Goal: Information Seeking & Learning: Learn about a topic

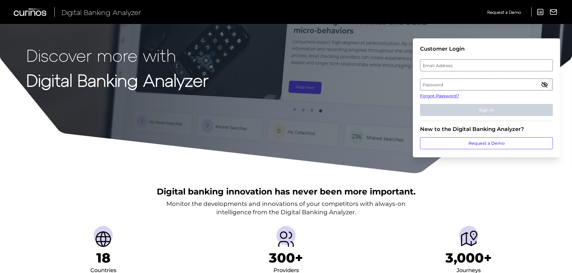
click at [437, 63] on label "Email Address" at bounding box center [486, 65] width 132 height 11
click at [437, 63] on input "email" at bounding box center [486, 65] width 133 height 12
click at [446, 65] on input "Email Address" at bounding box center [486, 65] width 133 height 12
click at [440, 67] on input "Email Address" at bounding box center [486, 65] width 133 height 12
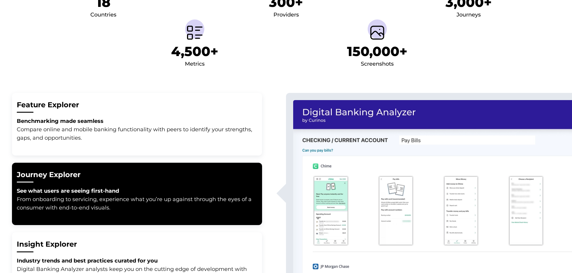
scroll to position [299, 0]
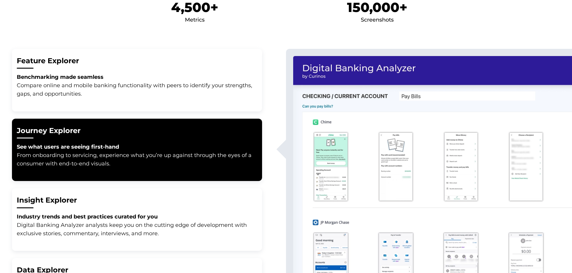
click at [144, 188] on button "Insight Explorer Industry trends and best practices curated for you Digital Ban…" at bounding box center [137, 219] width 250 height 63
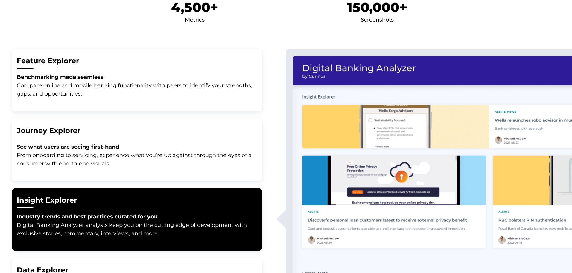
click at [171, 165] on p "See what users are seeing first-hand From onboarding to servicing, experience w…" at bounding box center [136, 154] width 239 height 25
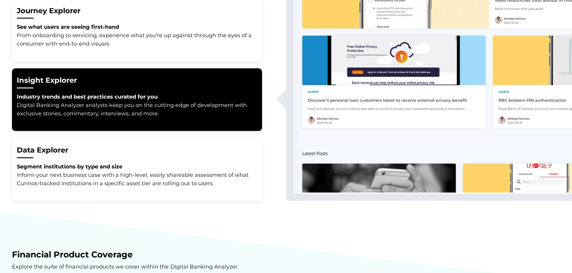
click at [165, 166] on p "Segment institutions by type and size Inform your next business case with a hig…" at bounding box center [136, 174] width 239 height 25
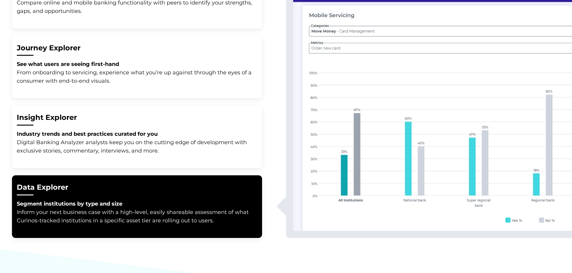
scroll to position [329, 0]
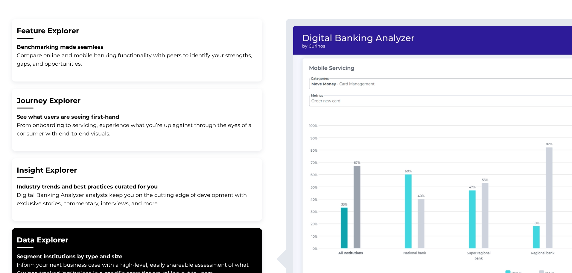
click at [179, 117] on p "See what users are seeing first-hand From onboarding to servicing, experience w…" at bounding box center [136, 124] width 239 height 25
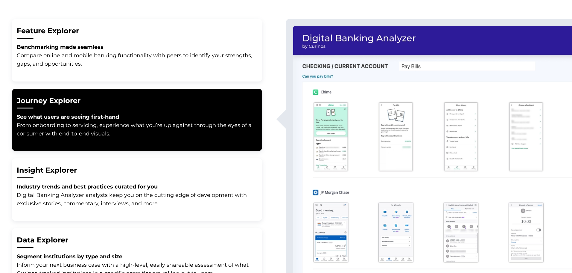
click at [179, 80] on button "Feature Explorer Benchmarking made seamless Compare online and mobile banking f…" at bounding box center [137, 50] width 250 height 63
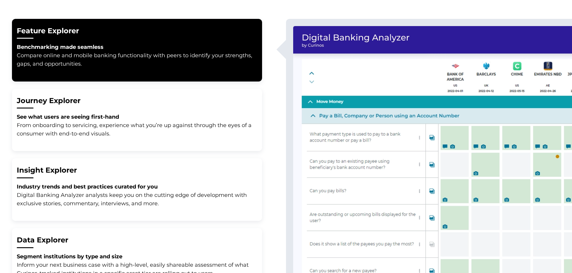
click at [192, 127] on p "See what users are seeing first-hand From onboarding to servicing, experience w…" at bounding box center [136, 124] width 239 height 25
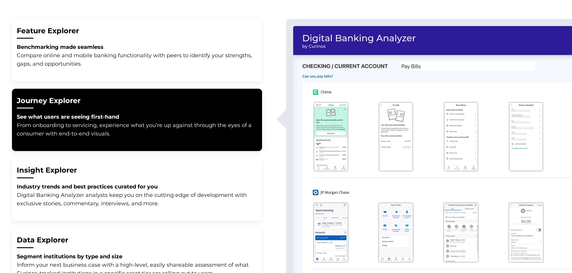
click at [185, 160] on button "Insight Explorer Industry trends and best practices curated for you Digital Ban…" at bounding box center [137, 189] width 250 height 63
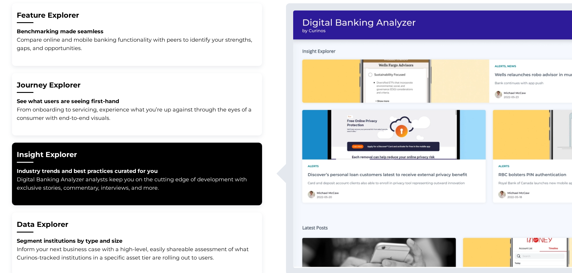
scroll to position [359, 0]
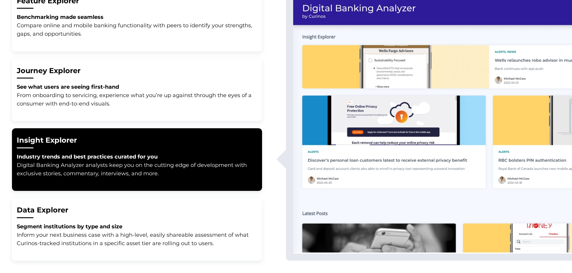
click at [163, 202] on button "Data Explorer Segment institutions by type and size Inform your next business c…" at bounding box center [137, 229] width 250 height 63
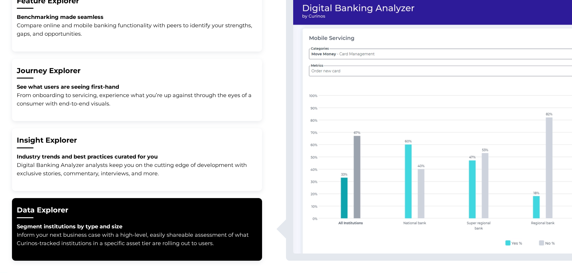
click at [158, 165] on p "Industry trends and best practices curated for you Digital Banking Analyzer ana…" at bounding box center [136, 164] width 239 height 25
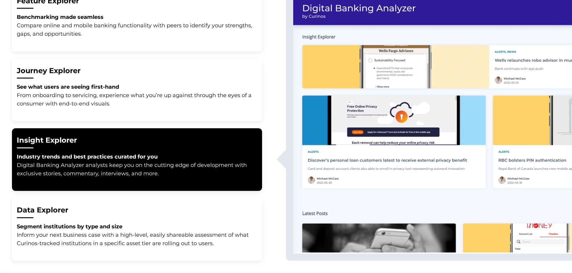
click at [155, 97] on p "See what users are seeing first-hand From onboarding to servicing, experience w…" at bounding box center [136, 95] width 239 height 25
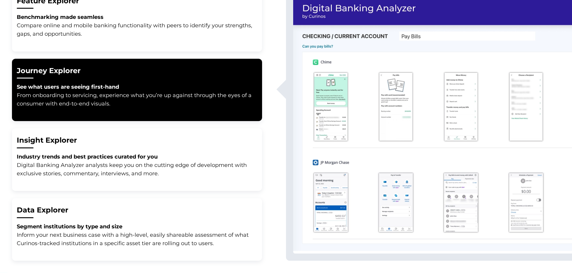
click at [156, 63] on button "Journey Explorer See what users are seeing first-hand From onboarding to servic…" at bounding box center [137, 90] width 250 height 63
click at [153, 42] on button "Feature Explorer Benchmarking made seamless Compare online and mobile banking f…" at bounding box center [137, 20] width 250 height 63
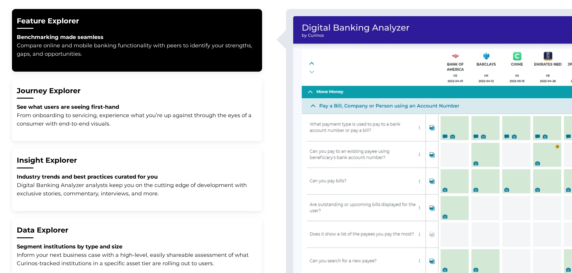
scroll to position [269, 0]
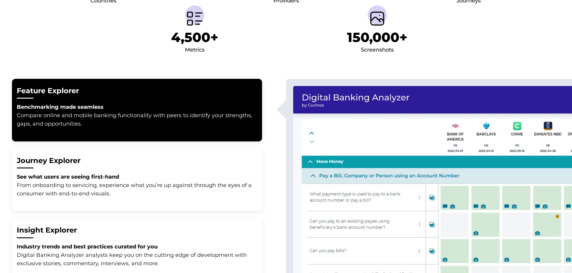
click at [142, 70] on div "Feature Explorer Benchmarking made seamless Compare online and mobile banking f…" at bounding box center [286, 214] width 572 height 295
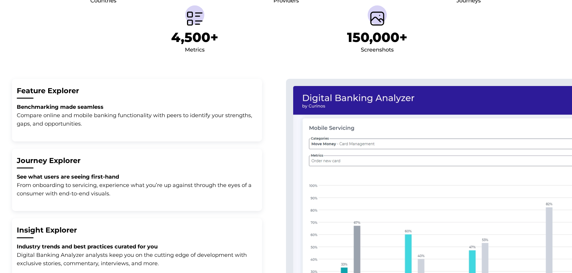
click at [107, 150] on button "Journey Explorer See what users are seeing first-hand From onboarding to servic…" at bounding box center [137, 179] width 250 height 63
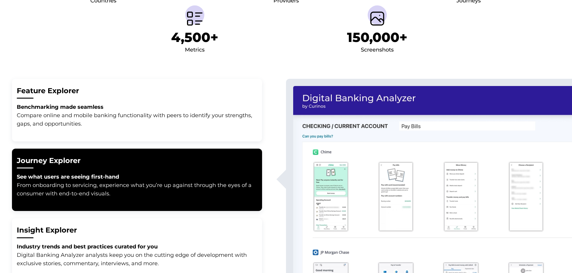
click at [102, 135] on button "Feature Explorer Benchmarking made seamless Compare online and mobile banking f…" at bounding box center [137, 110] width 250 height 63
click at [107, 136] on button "Feature Explorer Benchmarking made seamless Compare online and mobile banking f…" at bounding box center [137, 110] width 250 height 63
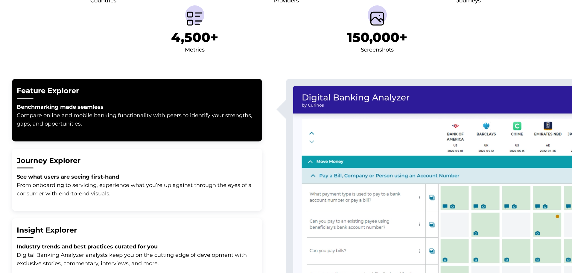
click at [117, 163] on h2 "Journey Explorer" at bounding box center [137, 161] width 241 height 10
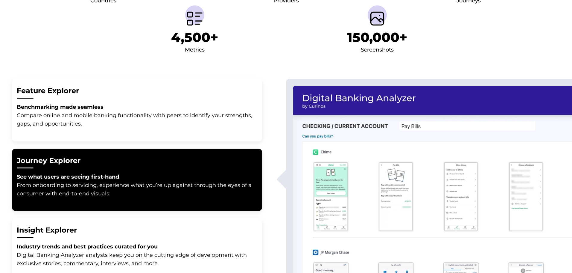
click at [123, 205] on button "Journey Explorer See what users are seeing first-hand From onboarding to servic…" at bounding box center [137, 179] width 250 height 63
click at [121, 237] on button "Insight Explorer Industry trends and best practices curated for you Digital Ban…" at bounding box center [137, 249] width 250 height 63
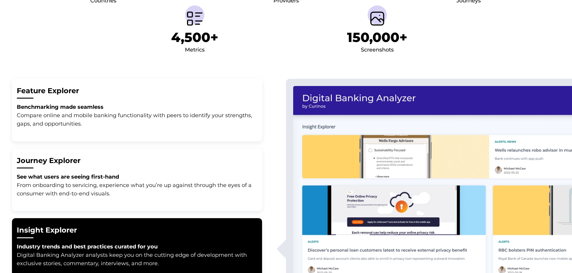
click at [119, 175] on strong "See what users are seeing first-hand" at bounding box center [68, 176] width 102 height 7
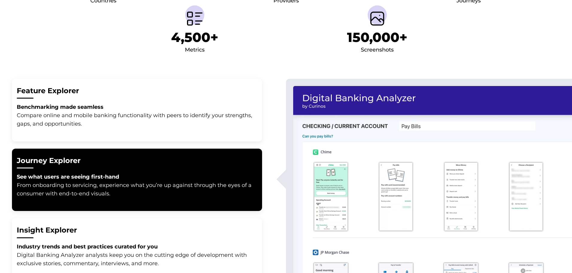
click at [120, 138] on button "Feature Explorer Benchmarking made seamless Compare online and mobile banking f…" at bounding box center [137, 110] width 250 height 63
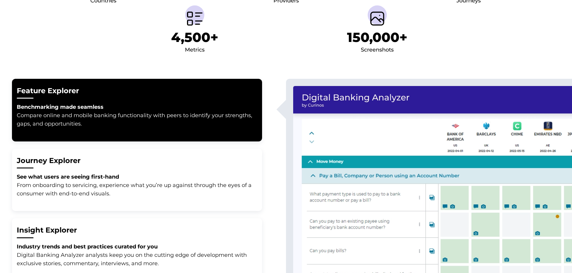
click at [123, 186] on p "See what users are seeing first-hand From onboarding to servicing, experience w…" at bounding box center [136, 184] width 239 height 25
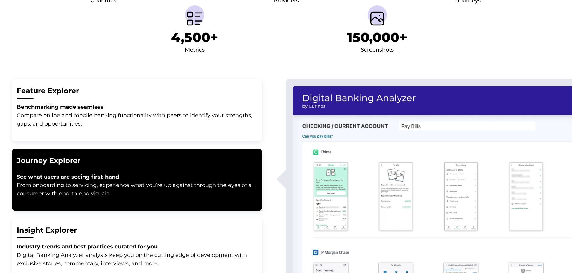
click at [123, 231] on h2 "Insight Explorer" at bounding box center [137, 230] width 241 height 10
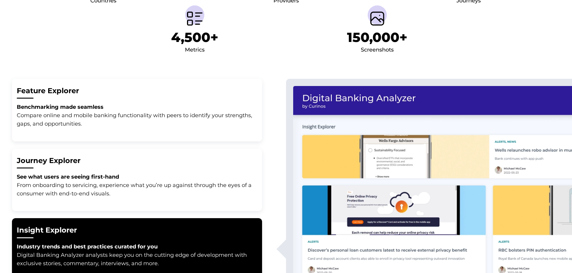
click at [118, 191] on p "See what users are seeing first-hand From onboarding to servicing, experience w…" at bounding box center [136, 184] width 239 height 25
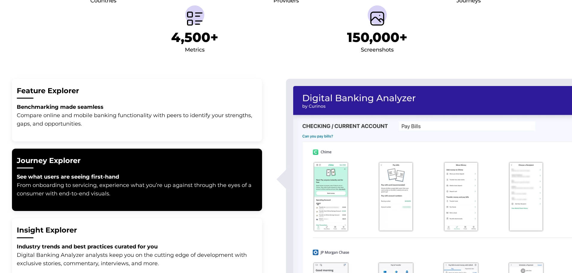
click at [118, 136] on button "Feature Explorer Benchmarking made seamless Compare online and mobile banking f…" at bounding box center [137, 110] width 250 height 63
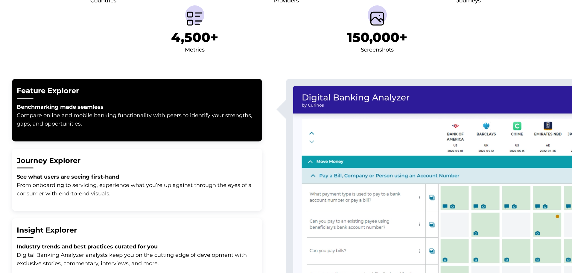
click at [124, 181] on p "See what users are seeing first-hand From onboarding to servicing, experience w…" at bounding box center [136, 184] width 239 height 25
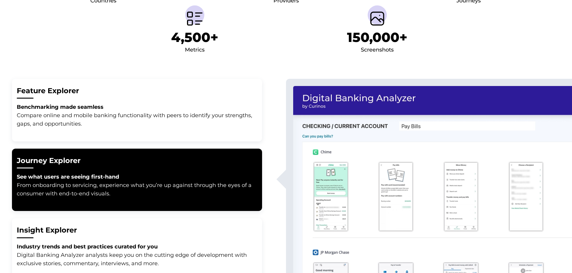
click at [124, 214] on ul "Feature Explorer Benchmarking made seamless Compare online and mobile banking f…" at bounding box center [137, 214] width 250 height 279
click at [121, 229] on h2 "Insight Explorer" at bounding box center [137, 230] width 241 height 10
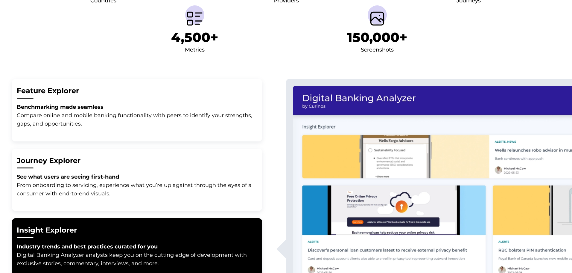
click at [122, 188] on p "See what users are seeing first-hand From onboarding to servicing, experience w…" at bounding box center [136, 184] width 239 height 25
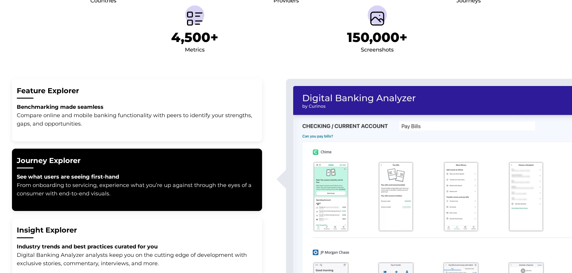
click at [123, 130] on button "Feature Explorer Benchmarking made seamless Compare online and mobile banking f…" at bounding box center [137, 110] width 250 height 63
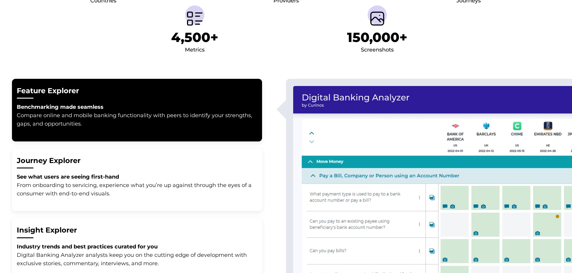
click at [123, 177] on p "See what users are seeing first-hand From onboarding to servicing, experience w…" at bounding box center [136, 184] width 239 height 25
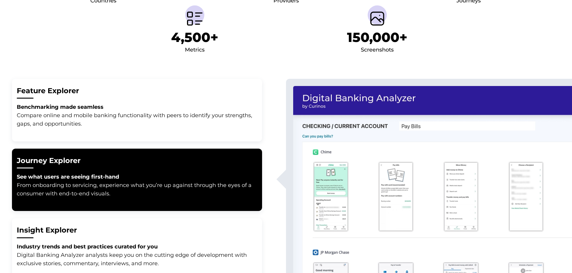
click at [124, 205] on button "Journey Explorer See what users are seeing first-hand From onboarding to servic…" at bounding box center [137, 179] width 250 height 63
click at [120, 235] on button "Insight Explorer Industry trends and best practices curated for you Digital Ban…" at bounding box center [137, 249] width 250 height 63
